Goal: Understand process/instructions: Learn how to perform a task or action

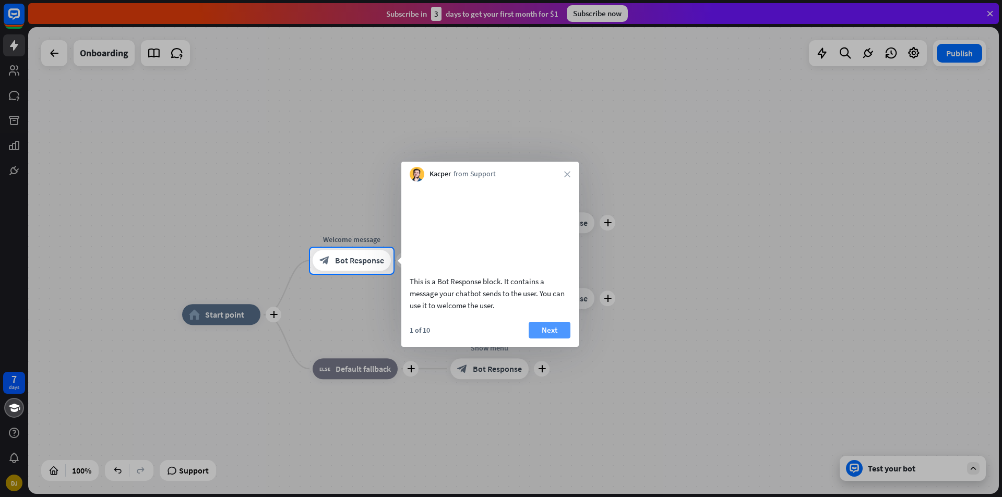
click at [551, 339] on button "Next" at bounding box center [550, 330] width 42 height 17
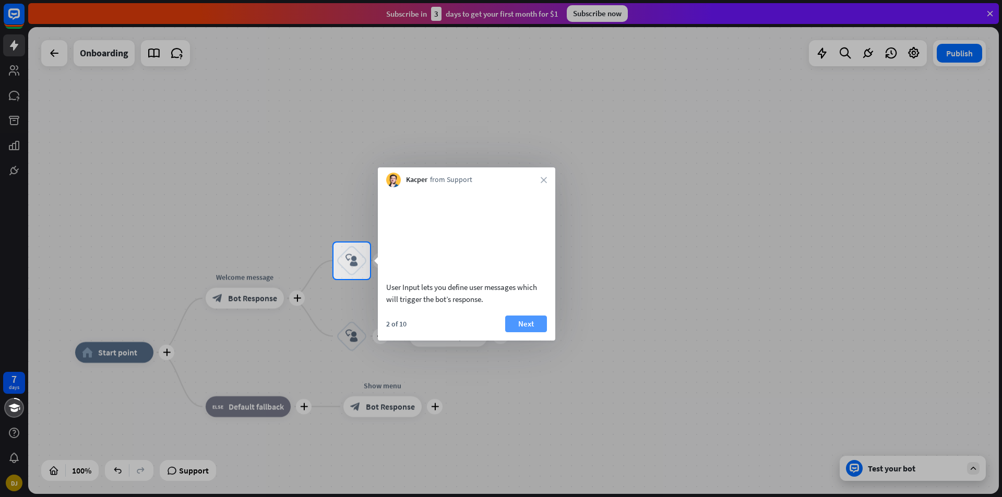
click at [530, 332] on button "Next" at bounding box center [526, 324] width 42 height 17
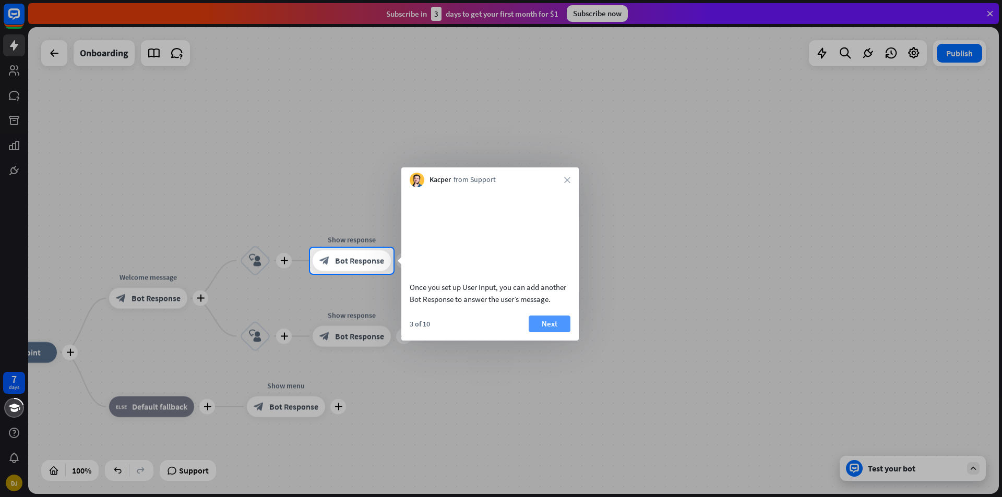
click at [546, 332] on button "Next" at bounding box center [550, 324] width 42 height 17
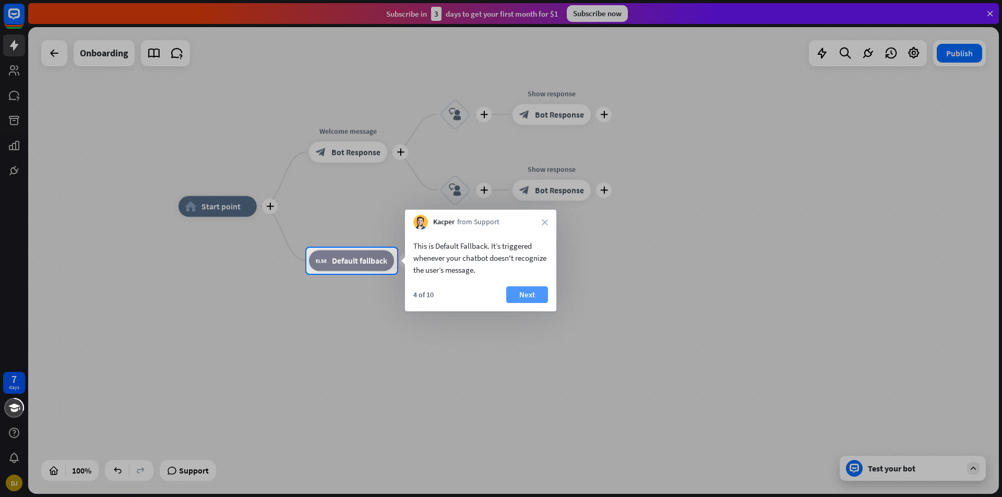
click at [537, 294] on button "Next" at bounding box center [527, 295] width 42 height 17
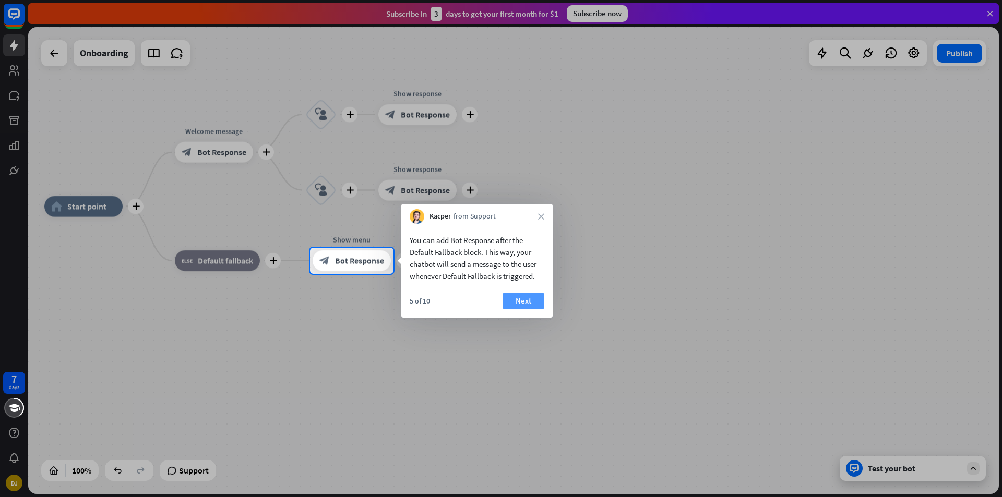
click at [539, 301] on button "Next" at bounding box center [524, 301] width 42 height 17
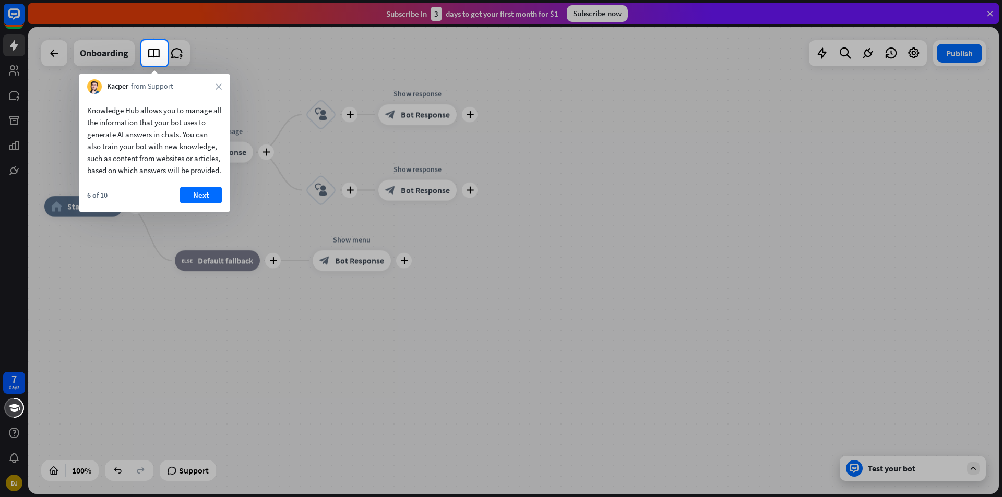
click at [203, 204] on button "Next" at bounding box center [201, 195] width 42 height 17
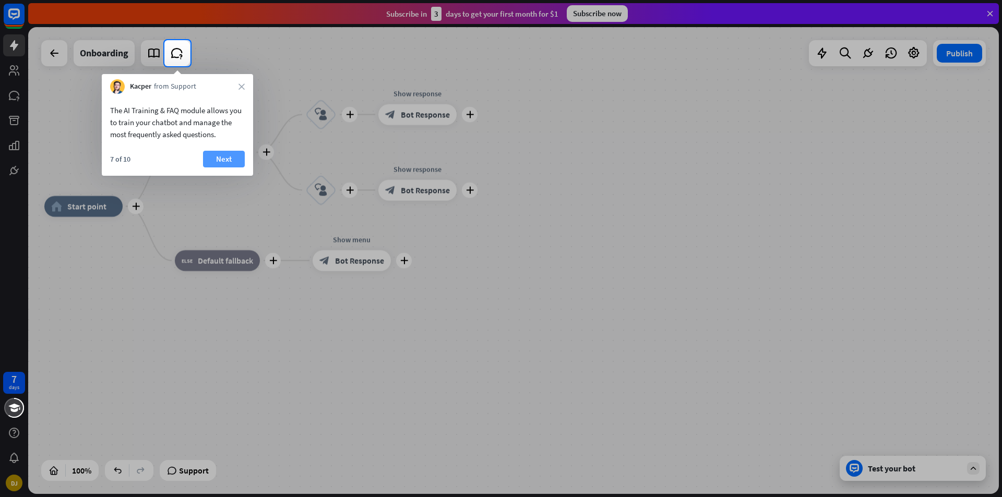
click at [225, 164] on button "Next" at bounding box center [224, 159] width 42 height 17
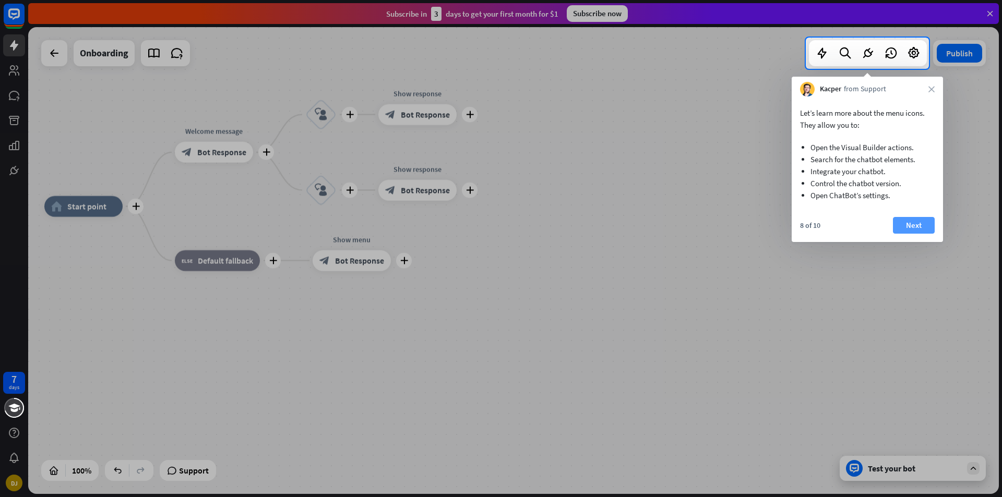
click at [925, 224] on button "Next" at bounding box center [914, 225] width 42 height 17
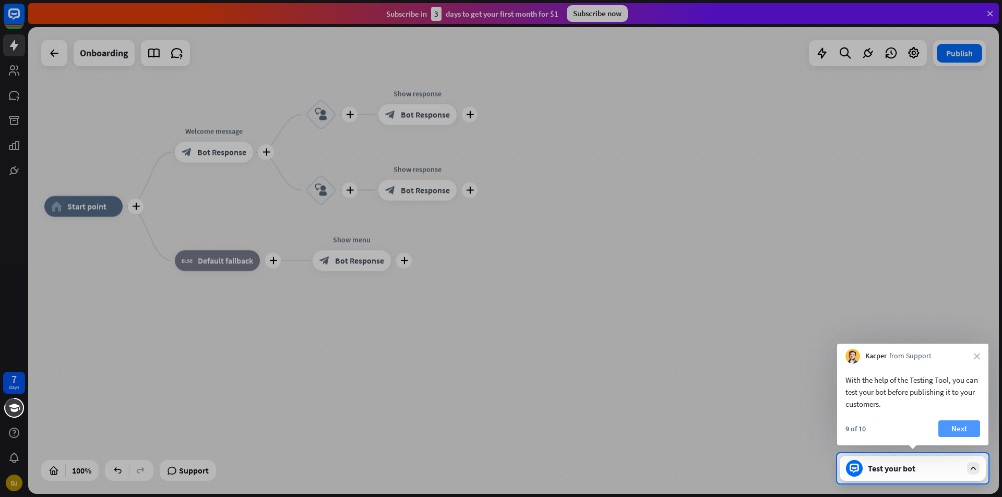
click at [961, 427] on button "Next" at bounding box center [959, 429] width 42 height 17
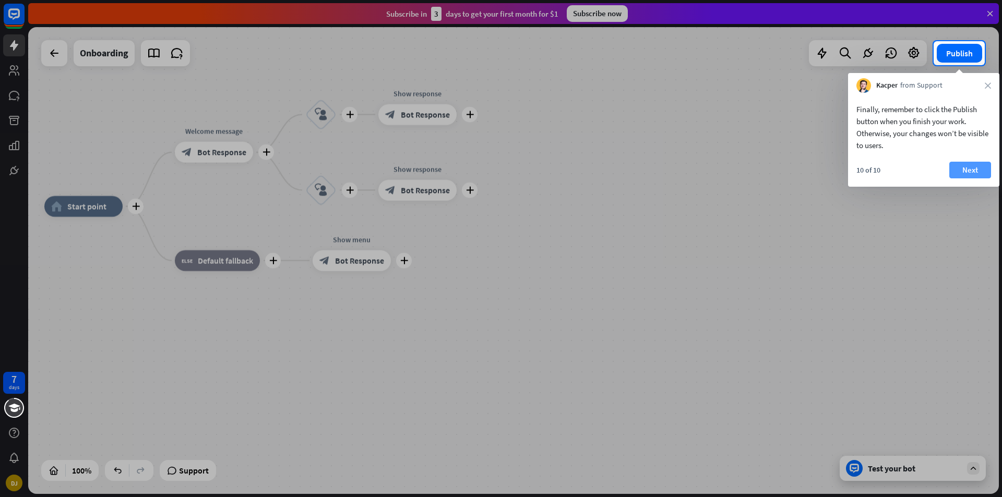
click at [965, 172] on button "Next" at bounding box center [970, 170] width 42 height 17
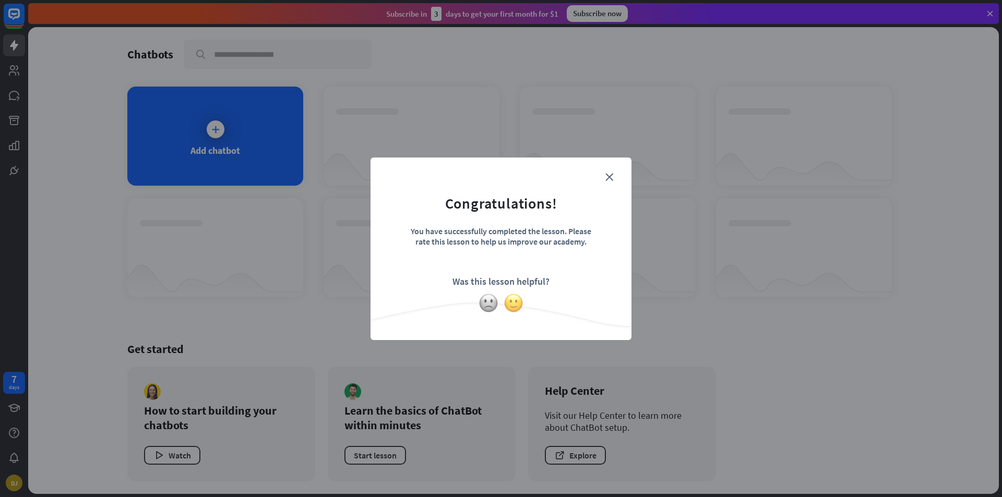
click at [511, 308] on img at bounding box center [514, 303] width 20 height 20
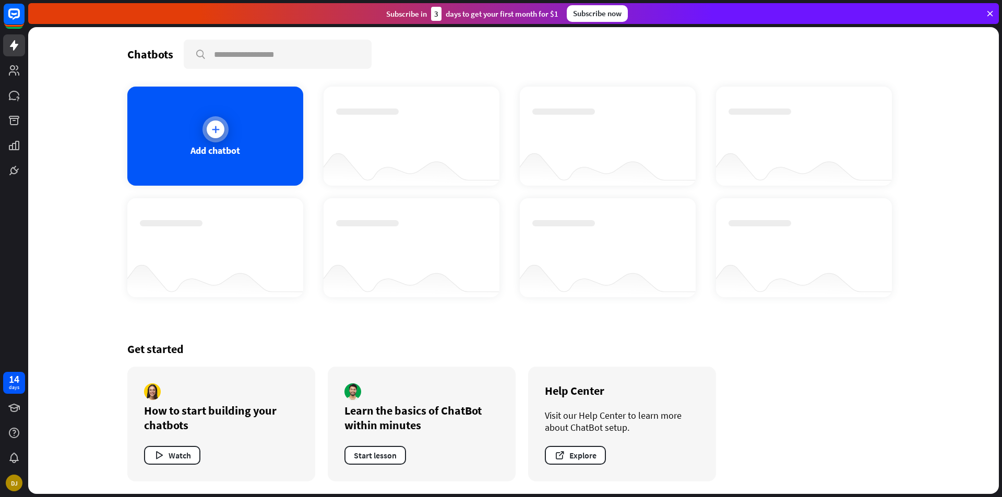
click at [215, 130] on icon at bounding box center [215, 129] width 10 height 10
